Goal: Task Accomplishment & Management: Complete application form

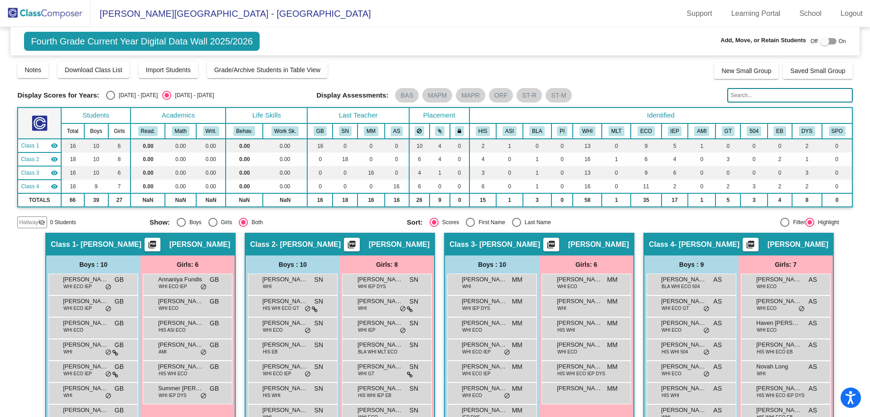
click at [822, 39] on div at bounding box center [824, 41] width 9 height 9
checkbox input "true"
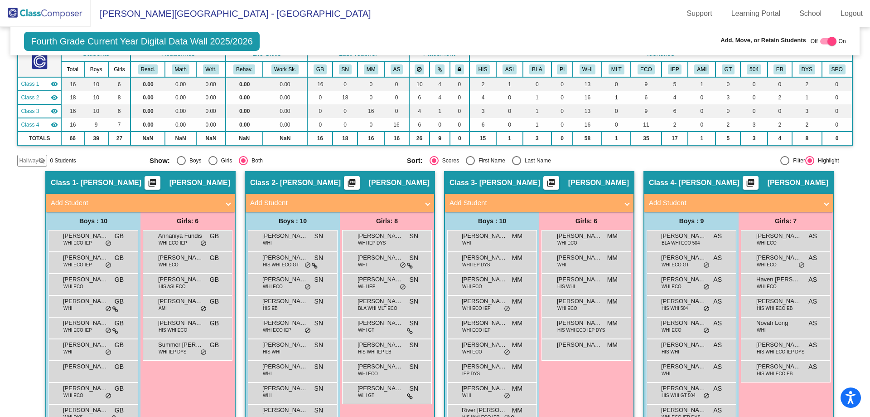
scroll to position [45, 0]
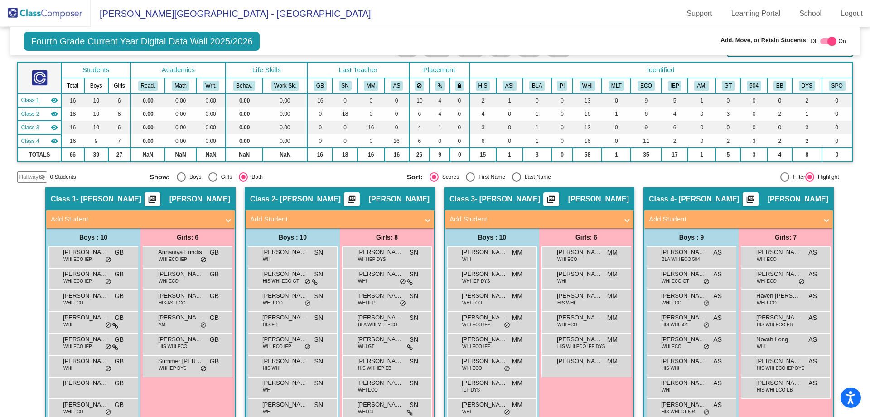
click at [196, 215] on mat-panel-title "Add Student" at bounding box center [135, 219] width 169 height 10
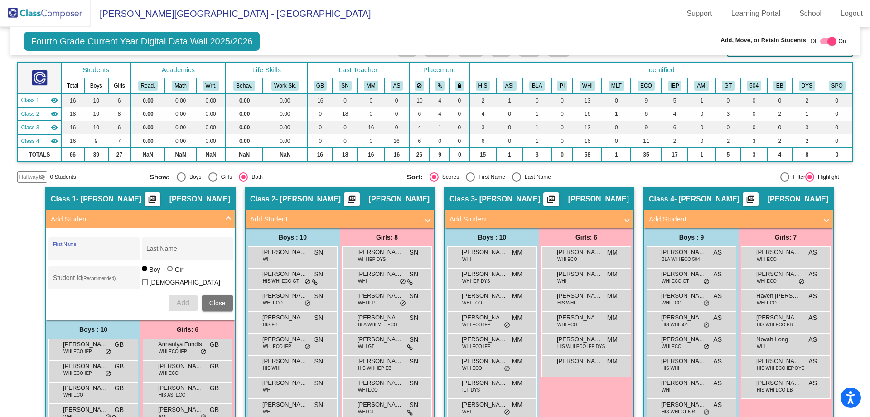
click at [96, 253] on input "First Name" at bounding box center [94, 251] width 82 height 7
type input "[PERSON_NAME]"
click at [167, 271] on label "Girl" at bounding box center [177, 269] width 20 height 9
click at [170, 273] on input "Girl" at bounding box center [170, 273] width 0 height 0
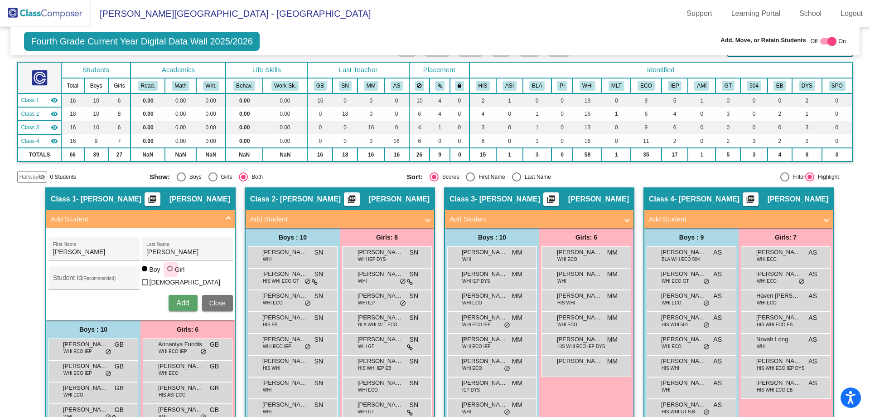
radio input "true"
click at [186, 302] on span "Add" at bounding box center [182, 303] width 13 height 8
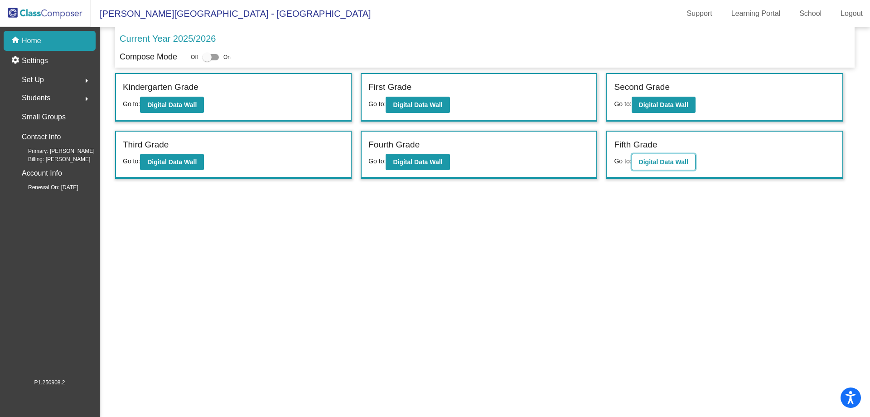
click at [649, 156] on button "Digital Data Wall" at bounding box center [664, 162] width 64 height 16
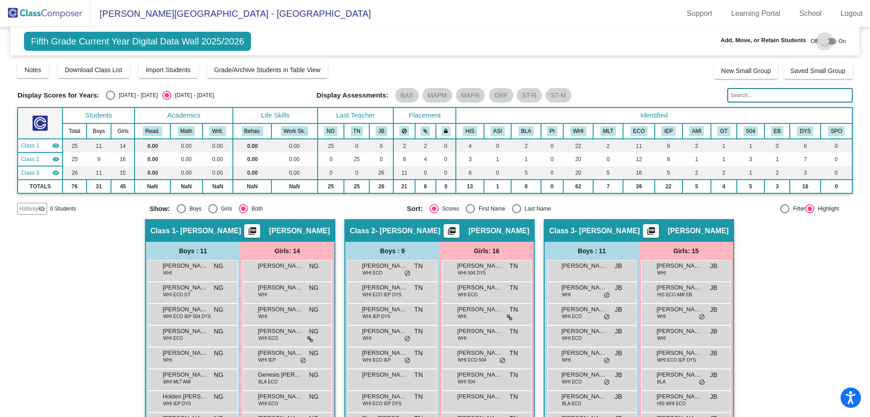
click at [824, 37] on div at bounding box center [824, 41] width 9 height 9
checkbox input "true"
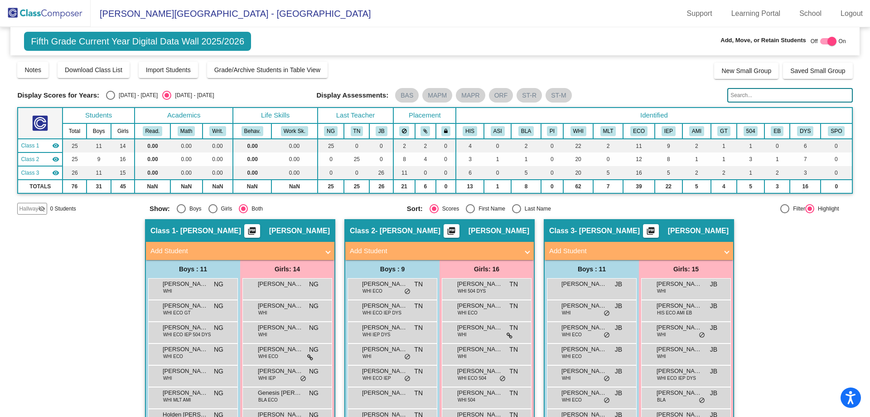
click at [321, 248] on span "Add Student" at bounding box center [238, 251] width 176 height 10
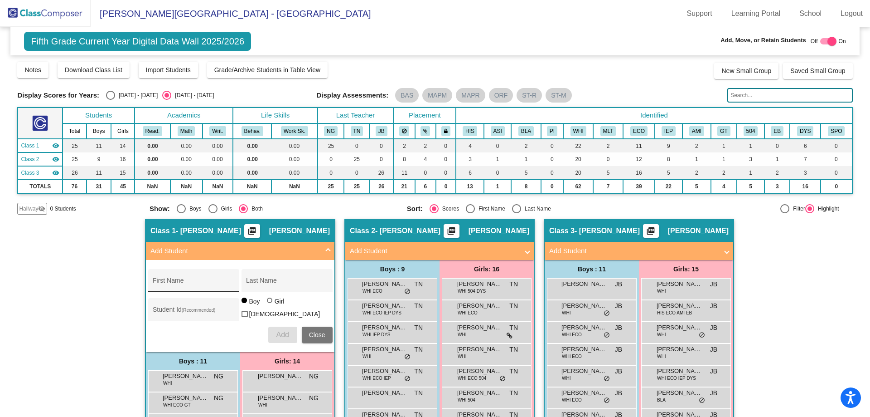
click at [197, 279] on div "First Name" at bounding box center [194, 283] width 82 height 19
click at [197, 283] on input "First Name" at bounding box center [194, 283] width 82 height 7
click at [195, 286] on input "First Name" at bounding box center [194, 283] width 82 height 7
click at [184, 281] on input "Tess" at bounding box center [194, 283] width 82 height 7
type input "Tessa"
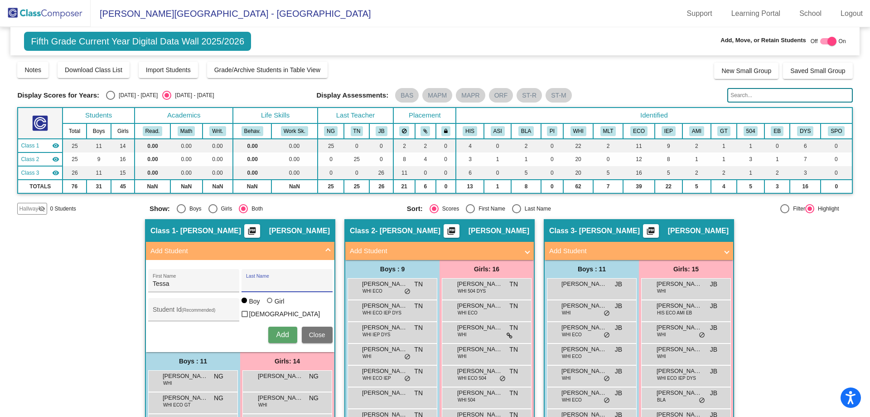
click at [252, 283] on input "Last Name" at bounding box center [287, 283] width 82 height 7
type input "[PERSON_NAME]"
click at [267, 303] on div at bounding box center [269, 299] width 5 height 5
click at [270, 305] on input "Girl" at bounding box center [270, 305] width 0 height 0
radio input "true"
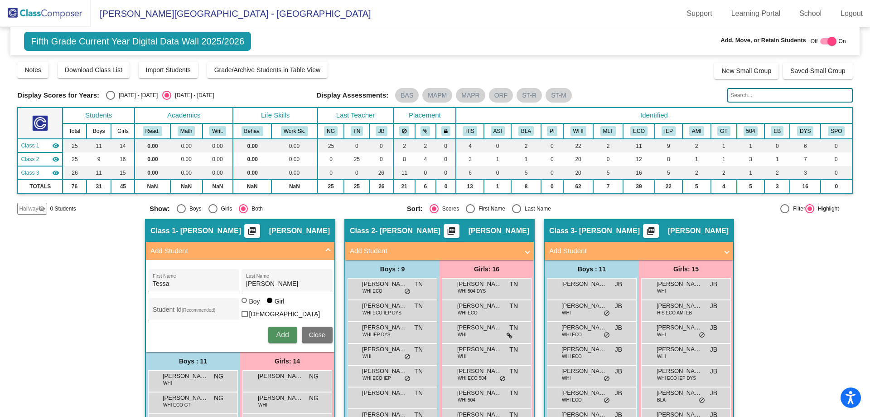
click at [285, 331] on span "Add" at bounding box center [282, 334] width 13 height 8
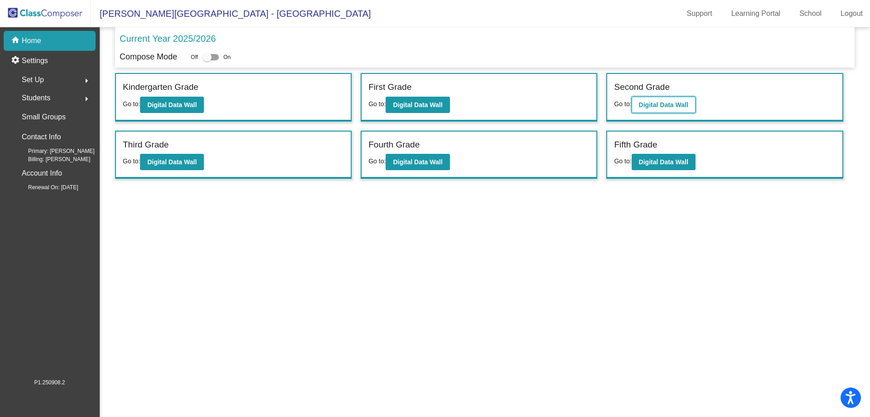
click at [648, 101] on b "Digital Data Wall" at bounding box center [663, 104] width 49 height 7
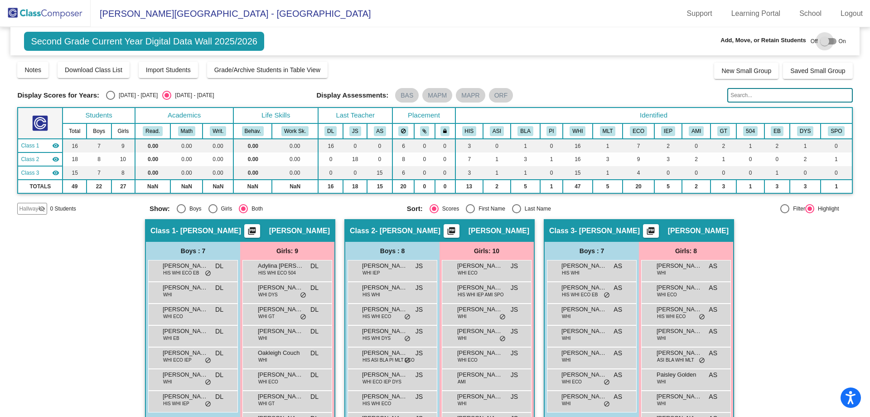
click at [823, 41] on div at bounding box center [824, 41] width 9 height 9
checkbox input "true"
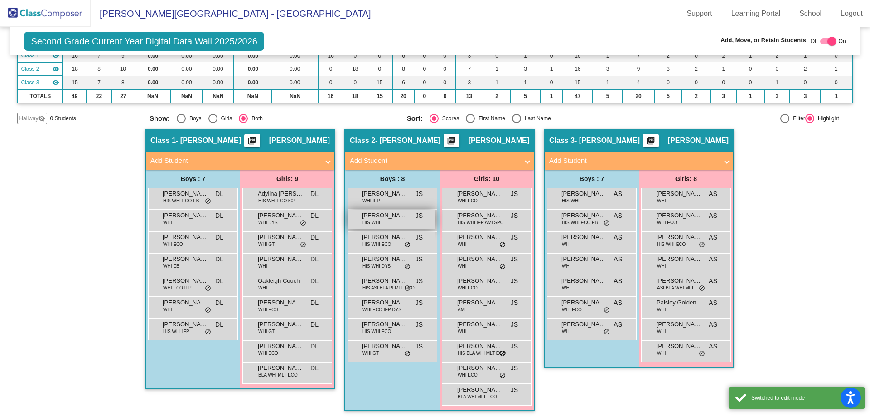
scroll to position [91, 0]
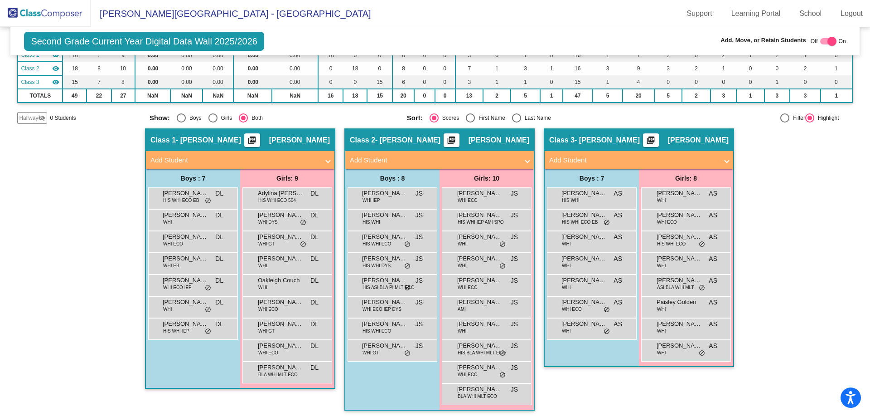
click at [320, 155] on span "Add Student" at bounding box center [238, 160] width 176 height 10
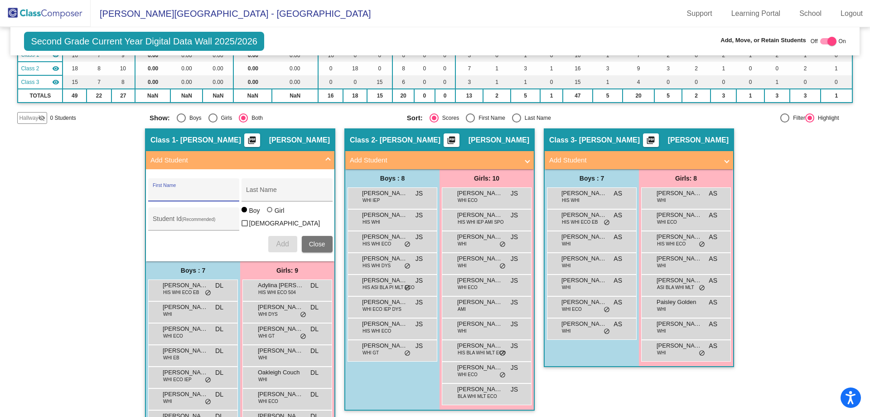
click at [197, 193] on input "First Name" at bounding box center [194, 192] width 82 height 7
type input "[PERSON_NAME]"
click at [278, 242] on span "Add" at bounding box center [282, 244] width 13 height 8
